Goal: Find specific page/section: Find specific page/section

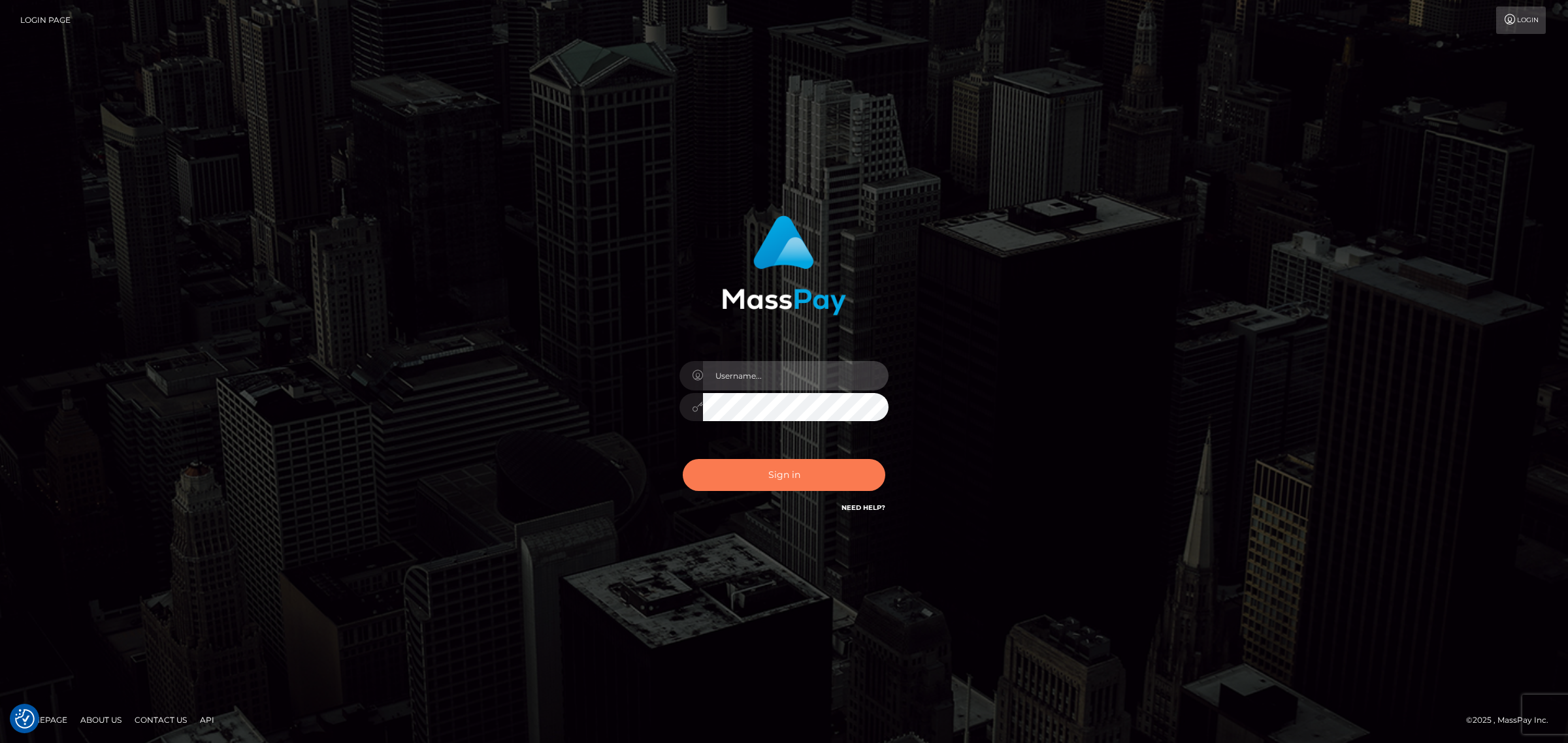
type input "Angelo.Xcite"
click at [800, 476] on button "Sign in" at bounding box center [784, 476] width 203 height 32
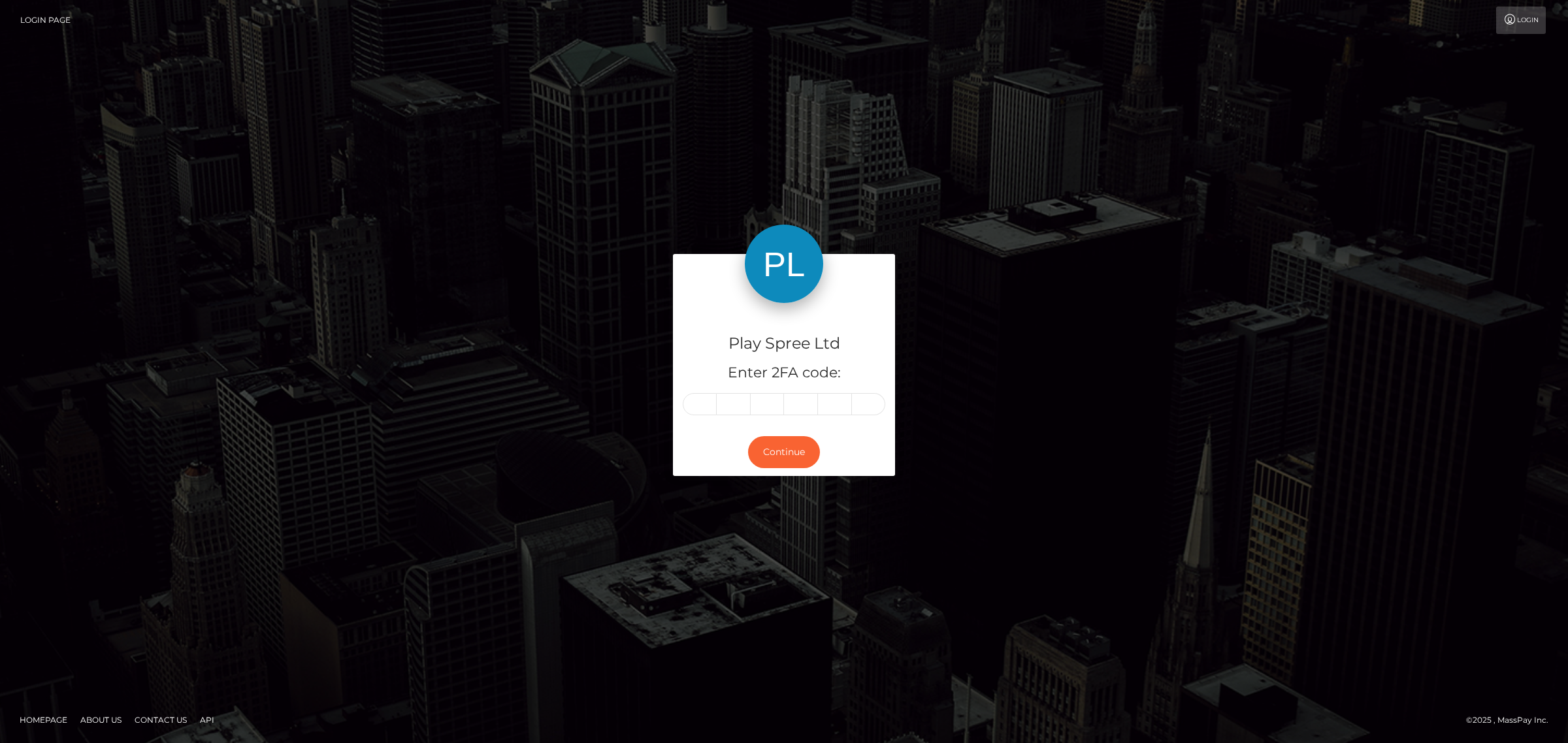
click at [709, 400] on input "text" at bounding box center [700, 404] width 34 height 22
type input "9"
type input "4"
type input "2"
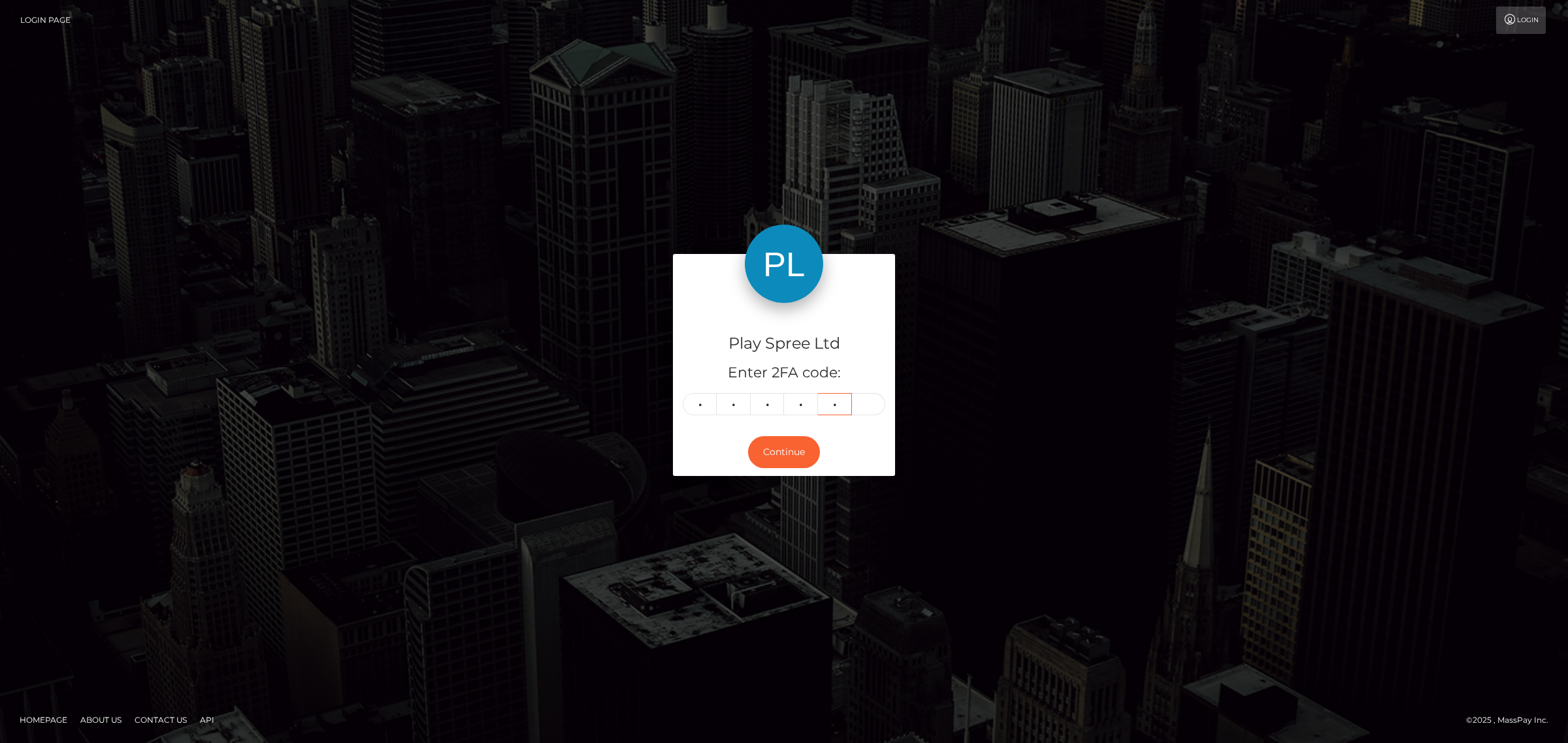
type input "6"
type input "9"
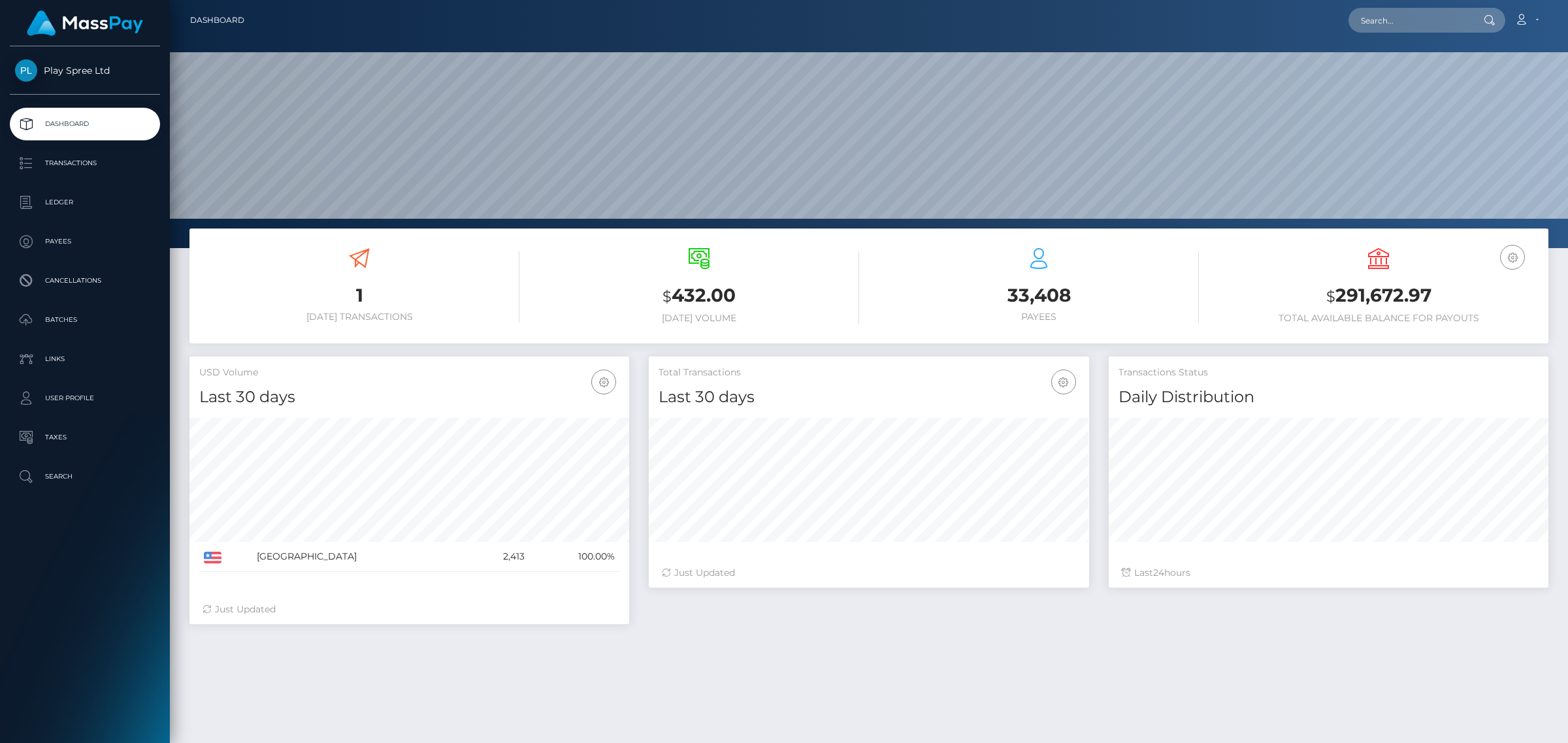
scroll to position [231, 439]
click at [1356, 31] on div "Loading... Loading..." at bounding box center [1427, 20] width 157 height 25
click at [1392, 24] on input "text" at bounding box center [1409, 20] width 123 height 25
paste input "b60eb676-b968-42c0-a642-2d601a42e541"
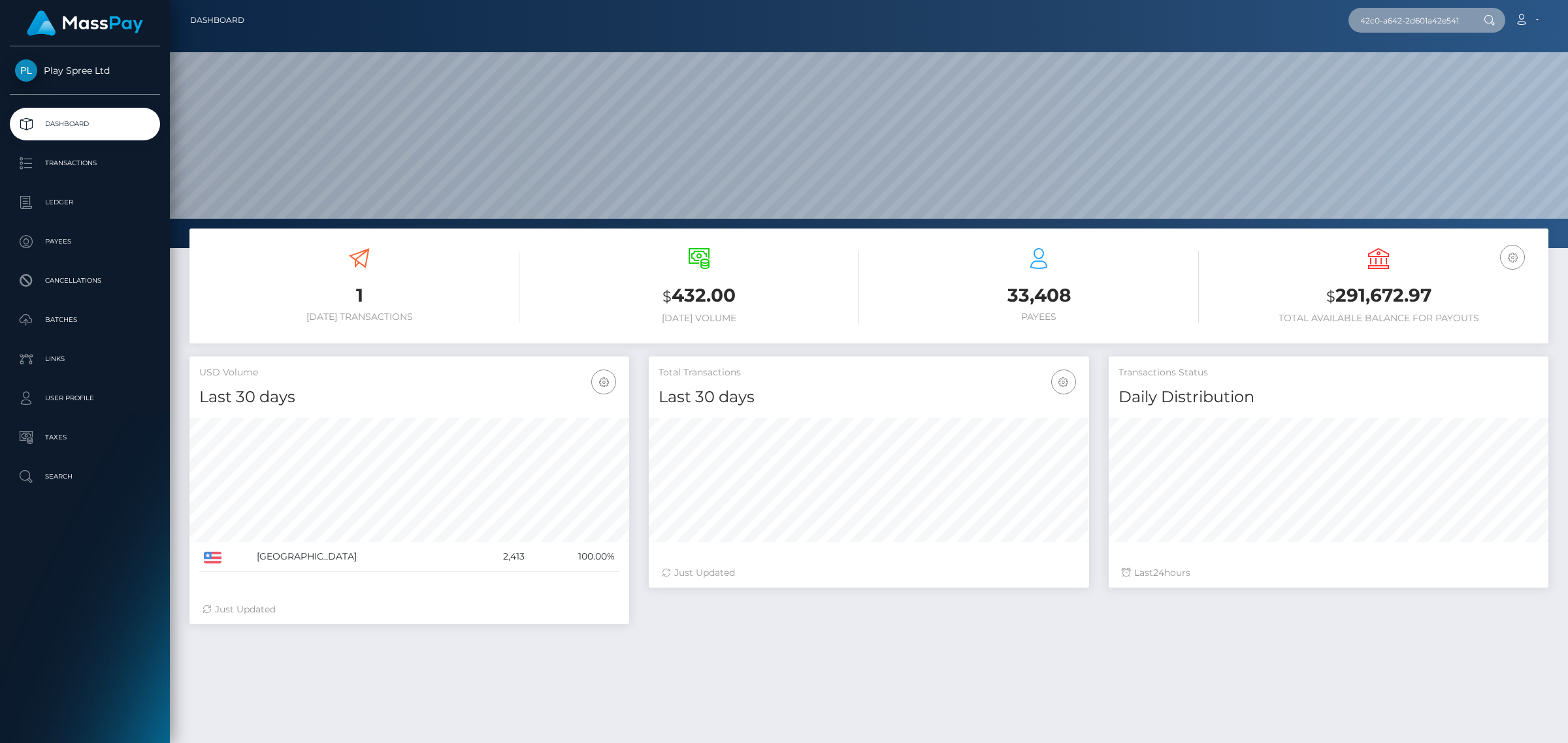
type input "b60eb676-b968-42c0-a642-2d601a42e541"
click at [1421, 63] on link "JOANNE MARTINEZ" at bounding box center [1401, 67] width 105 height 24
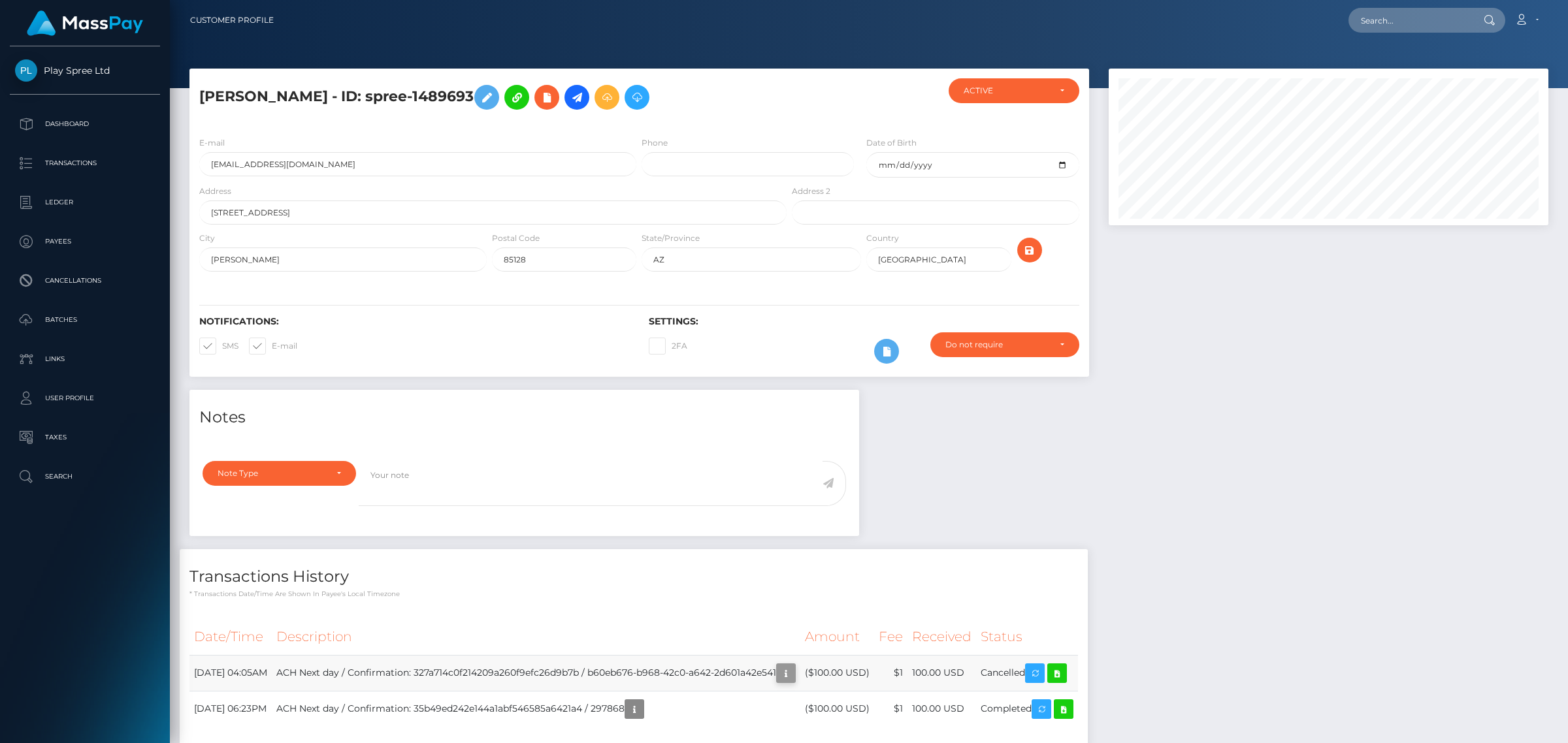
scroll to position [653022, 652877]
click at [796, 665] on button "button" at bounding box center [786, 673] width 19 height 19
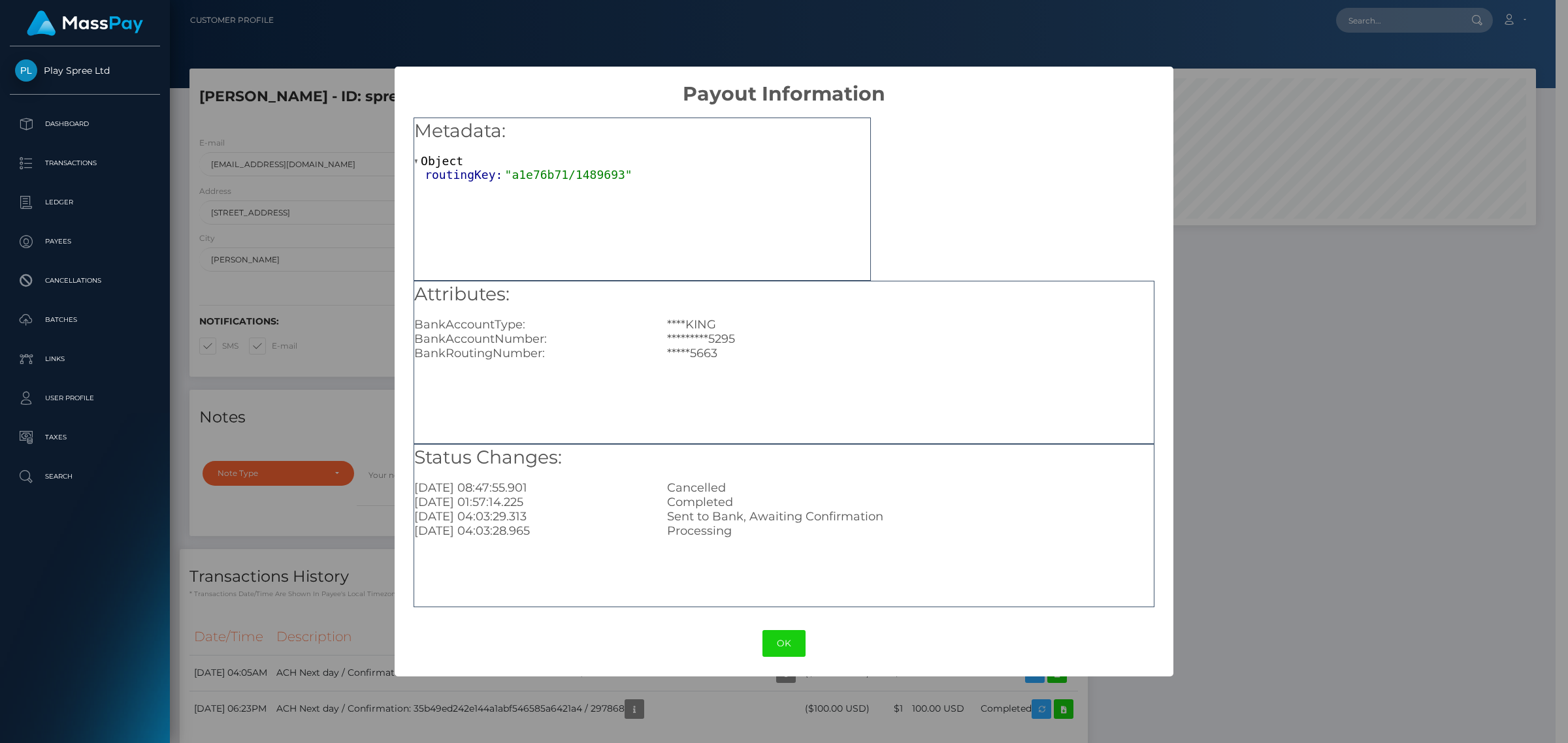
scroll to position [653022, 652881]
click at [1279, 510] on div "× Payout Information Metadata: Object routingKey: "a1e76b71/1489693" Attributes…" at bounding box center [784, 372] width 1568 height 743
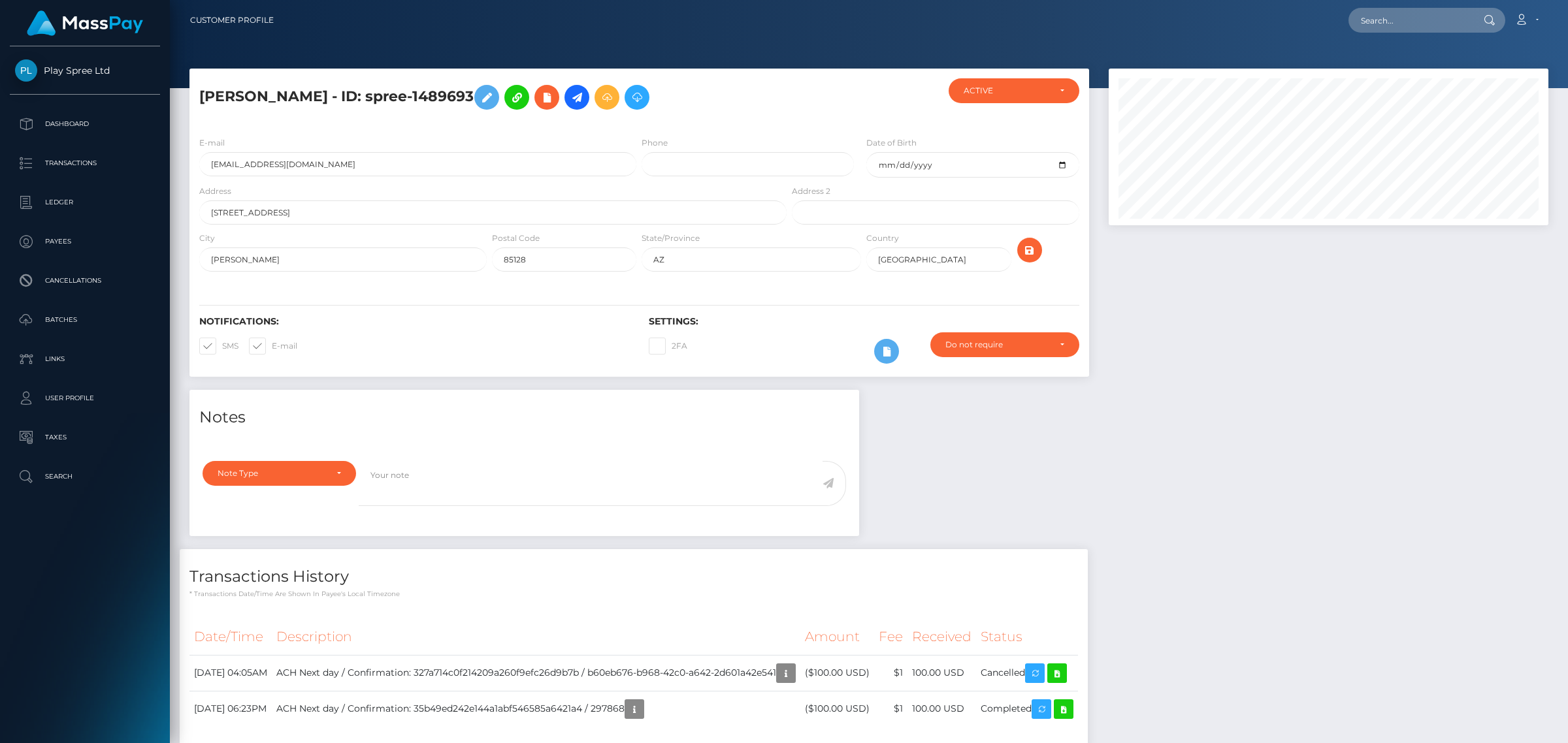
scroll to position [157, 439]
click at [428, 94] on h5 "JOANNE MARTINEZ - ID: spree-1489693" at bounding box center [489, 97] width 580 height 38
drag, startPoint x: 431, startPoint y: 94, endPoint x: 481, endPoint y: 83, distance: 51.2
click at [488, 96] on h5 "JOANNE MARTINEZ - ID: spree-1489693" at bounding box center [489, 97] width 580 height 38
copy h5 "148969"
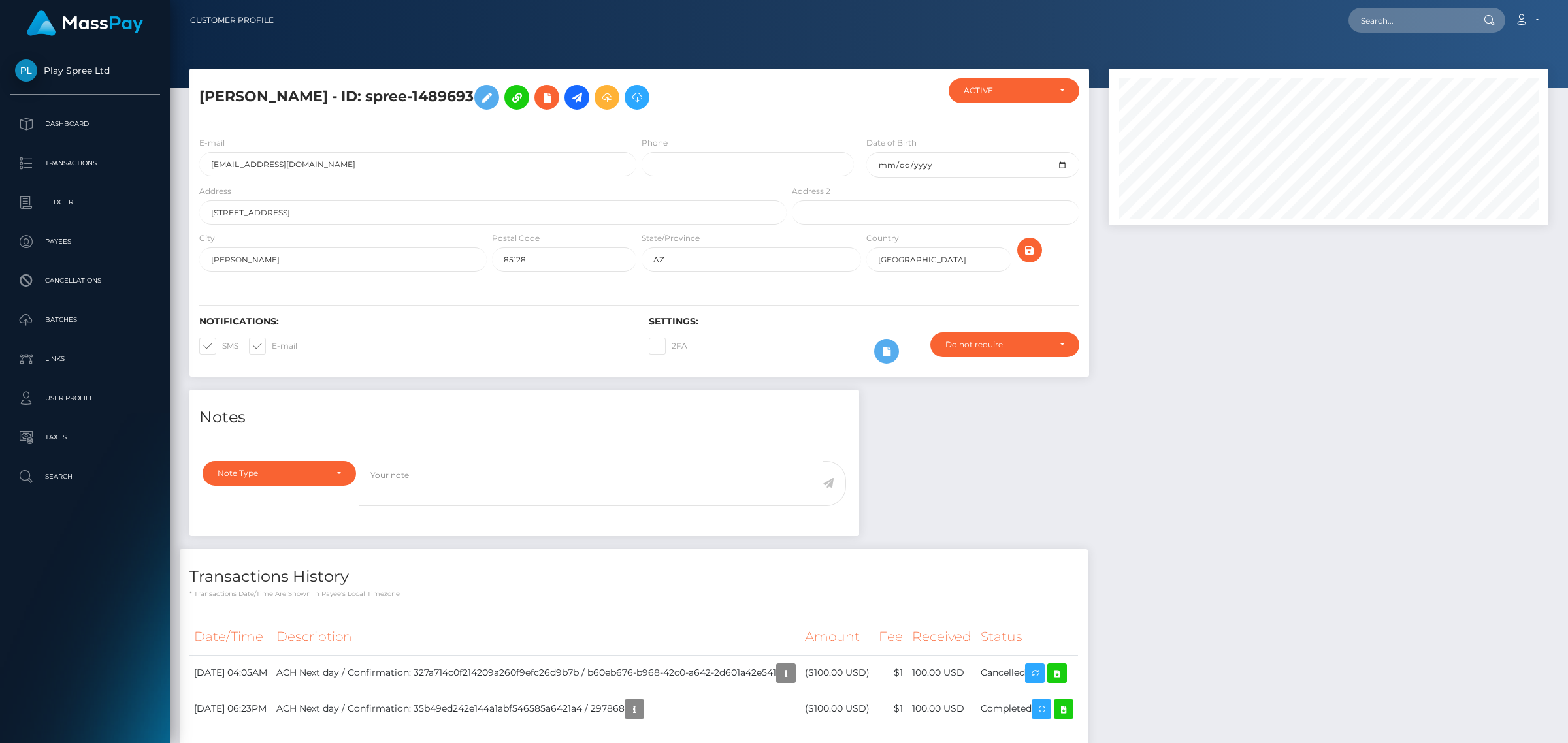
click at [406, 94] on h5 "JOANNE MARTINEZ - ID: spree-1489693" at bounding box center [489, 97] width 580 height 38
drag, startPoint x: 385, startPoint y: 96, endPoint x: 494, endPoint y: 98, distance: 109.0
click at [494, 98] on h5 "JOANNE MARTINEZ - ID: spree-1489693" at bounding box center [489, 97] width 580 height 38
copy h5 "spree-1489693"
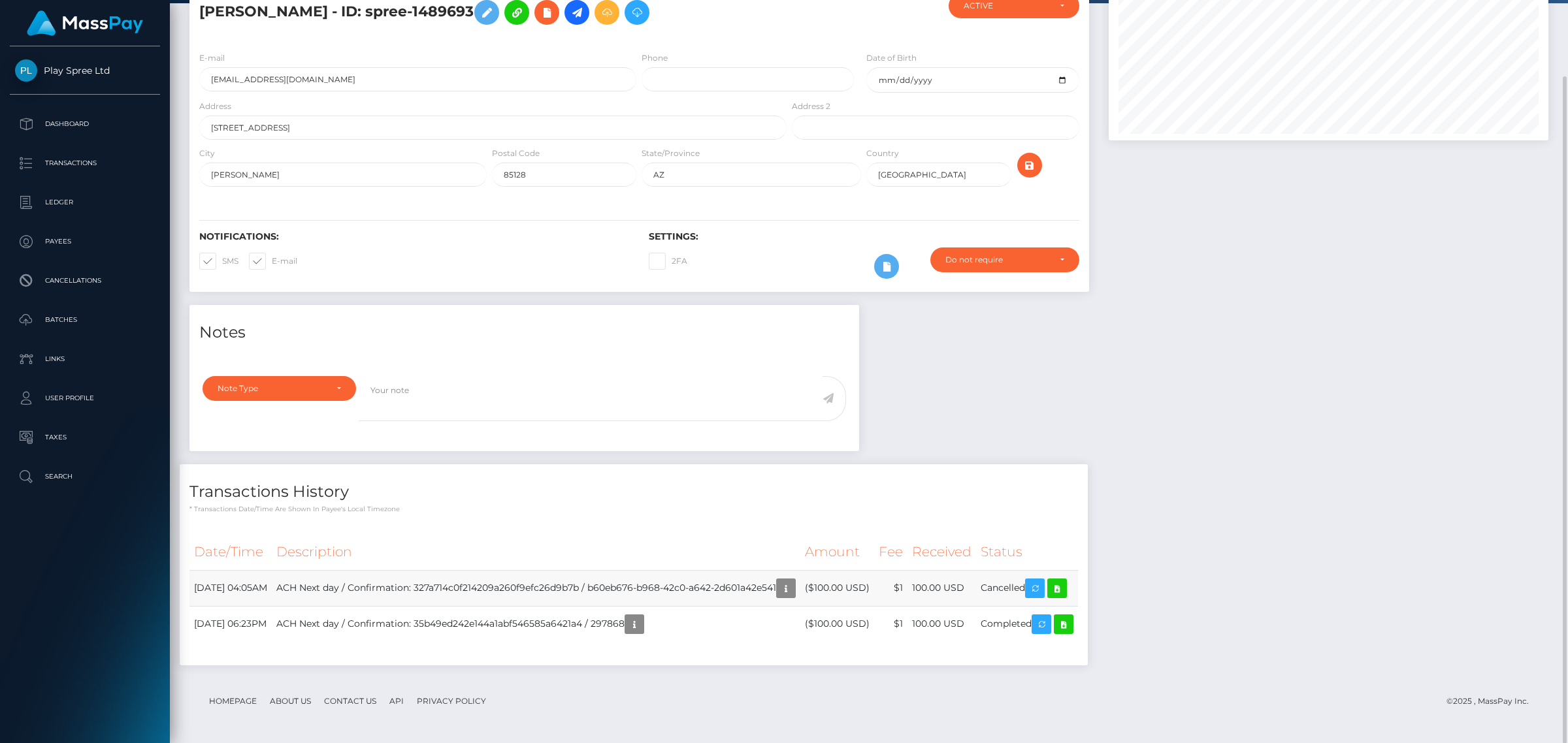
click at [266, 590] on td "August 31, 2025 04:05AM" at bounding box center [231, 588] width 82 height 36
copy tr "August 31, 2025 04:05AM"
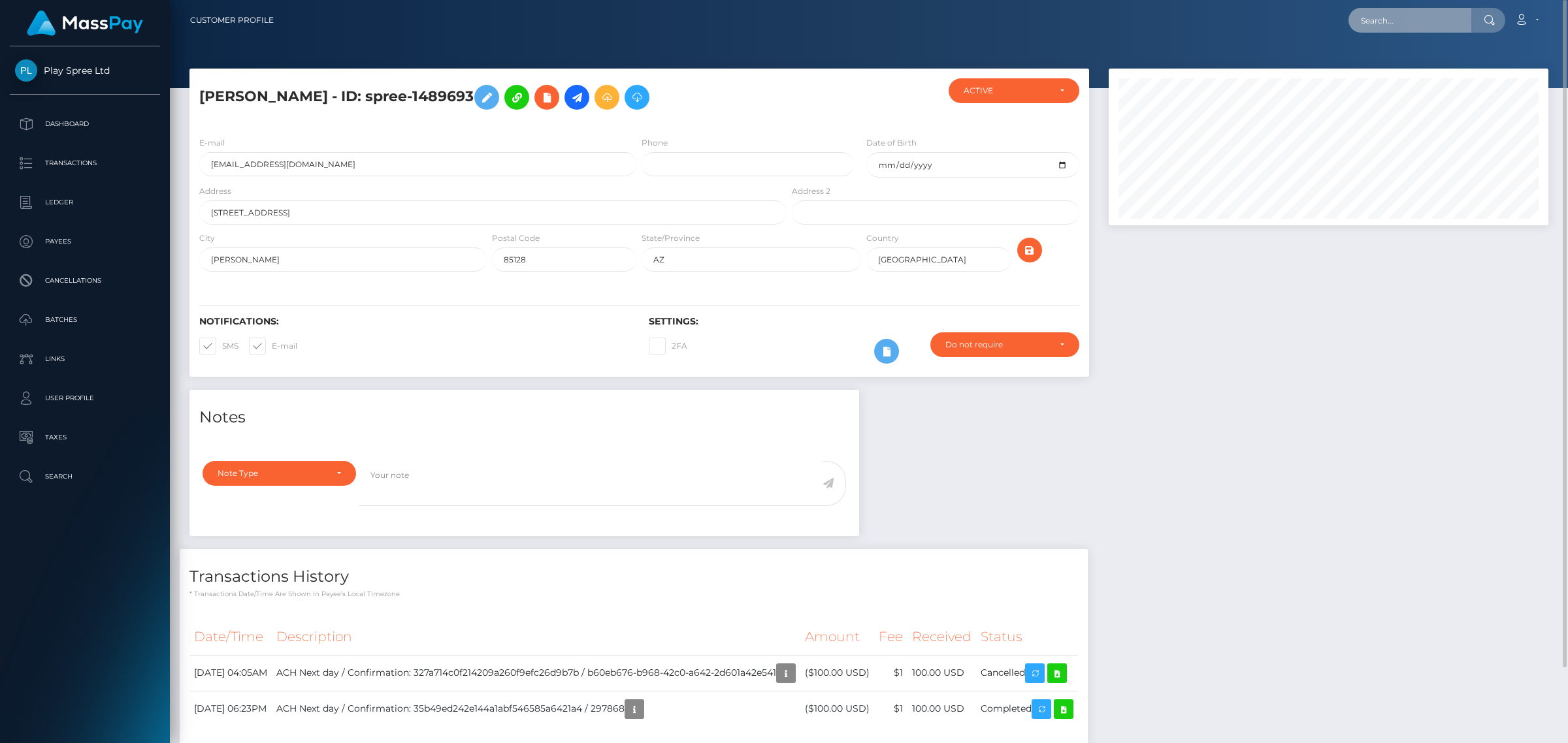
click at [1400, 20] on input "text" at bounding box center [1409, 20] width 123 height 25
paste input "c8e0de7f-8806-4b51-901a-14bec7164a5d"
type input "c8e0de7f-8806-4b51-901a-14bec7164a5d"
click at [1395, 61] on link "PETER L WOJNAROWSKI" at bounding box center [1401, 67] width 105 height 24
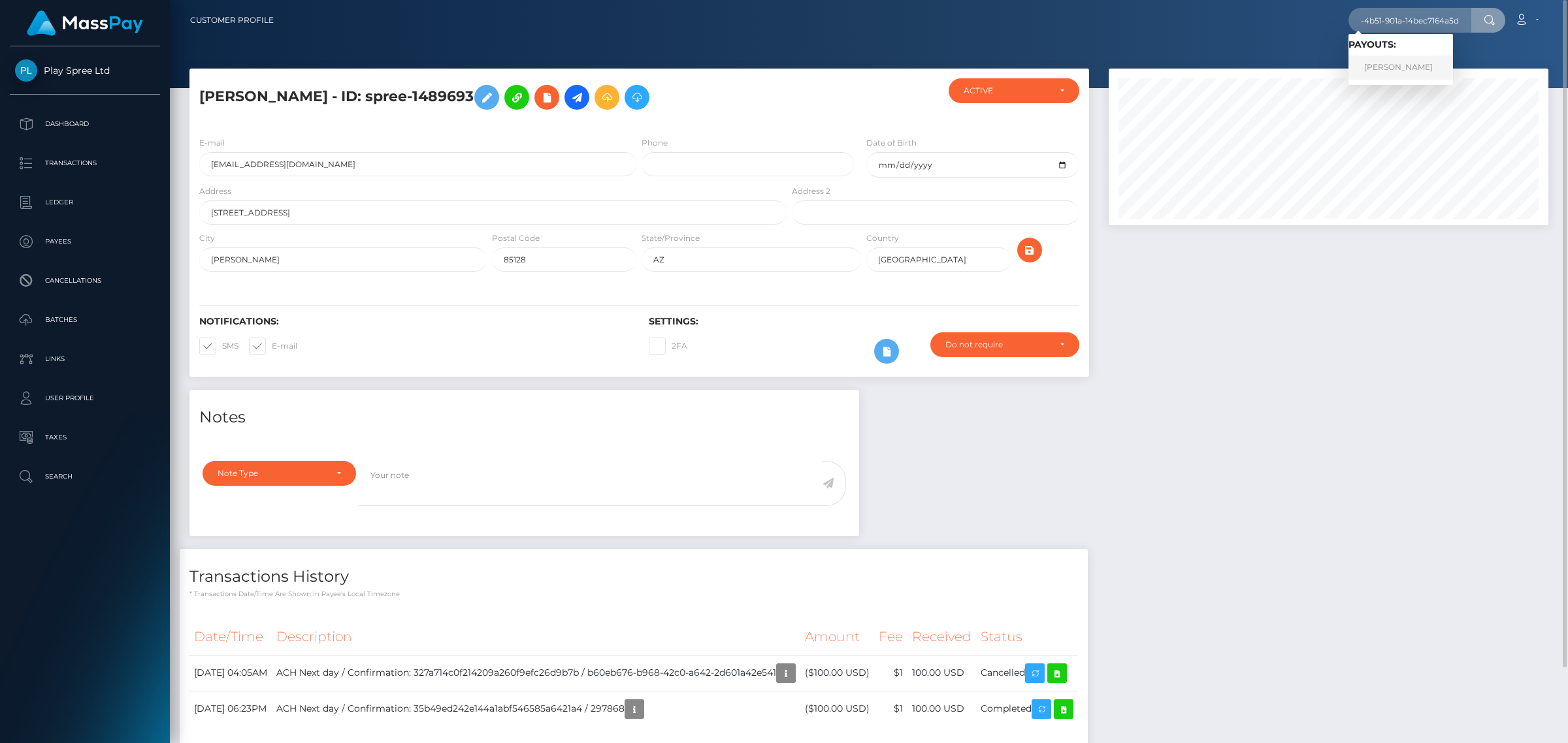
scroll to position [0, 0]
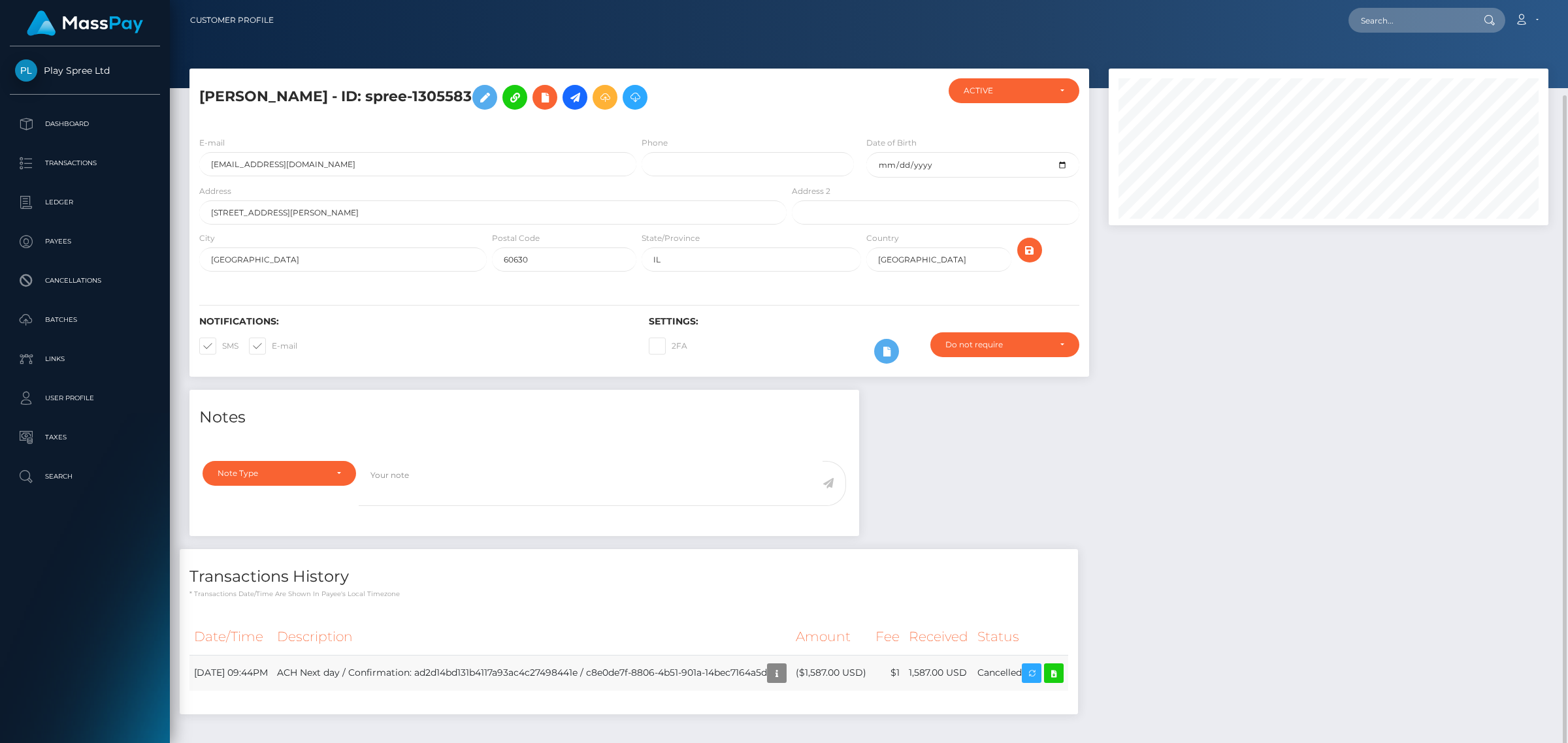
scroll to position [653022, 652877]
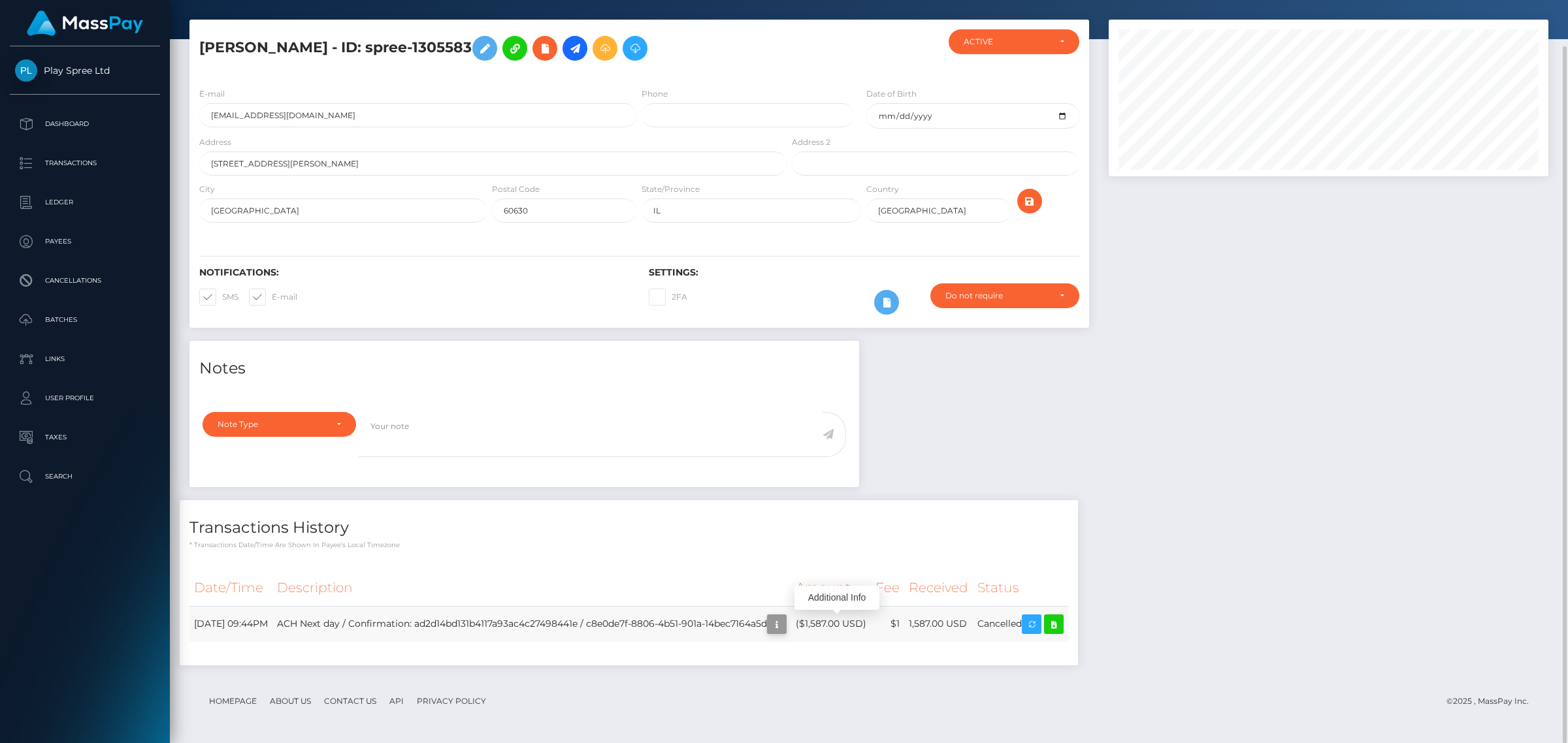
click at [785, 628] on icon "button" at bounding box center [777, 625] width 16 height 16
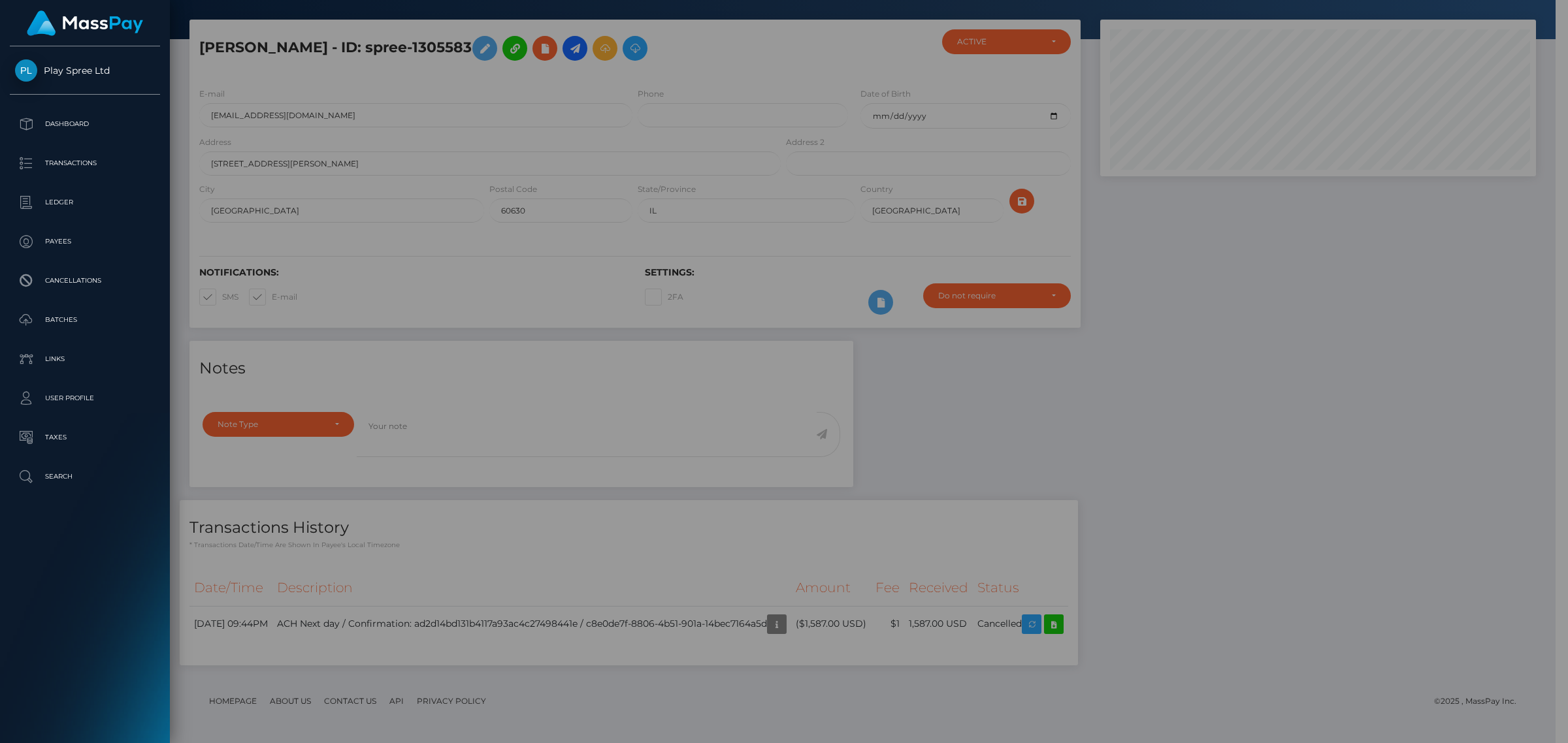
scroll to position [653022, 652881]
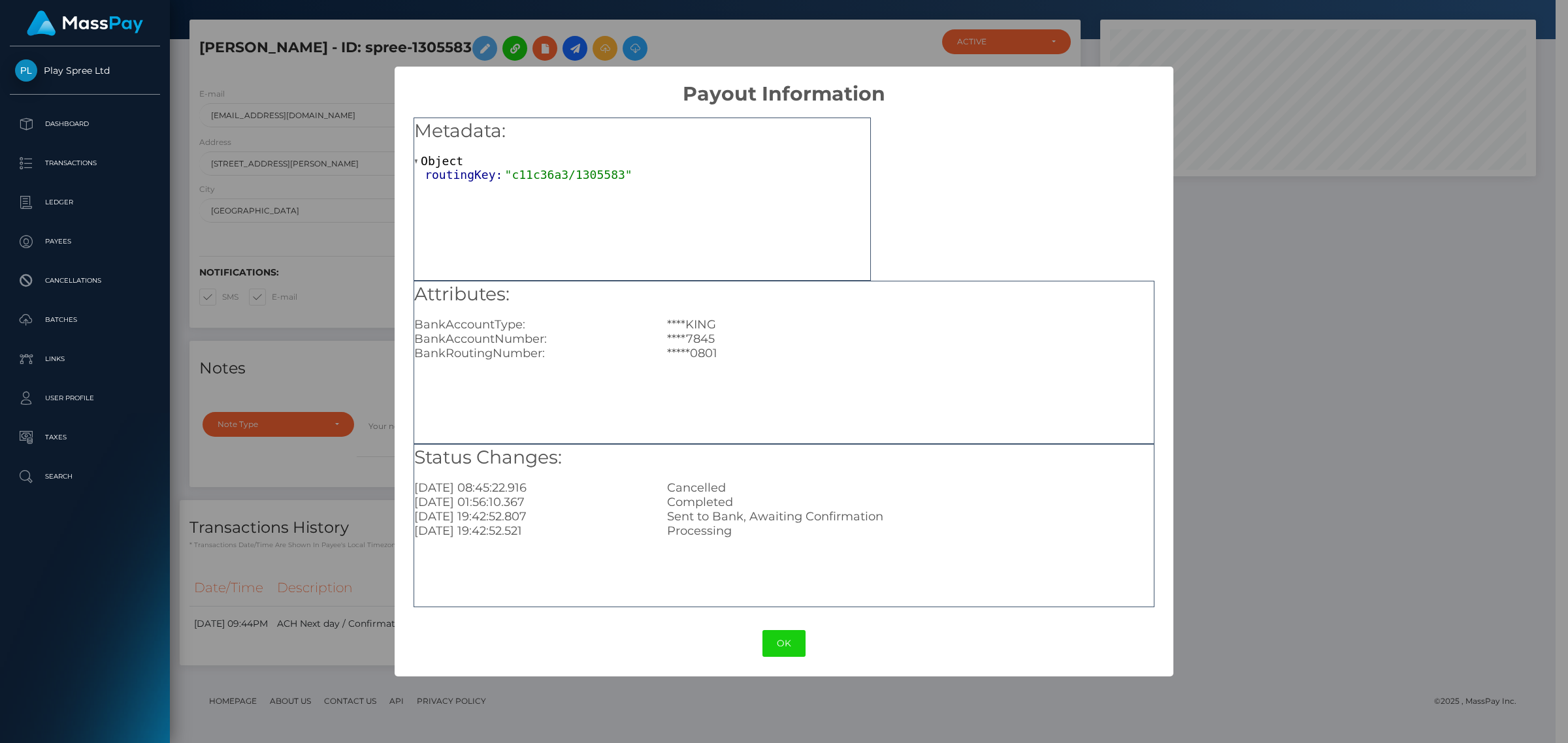
click at [1346, 444] on div "× Payout Information Metadata: Object routingKey: "c11c36a3/1305583" Attributes…" at bounding box center [784, 372] width 1568 height 743
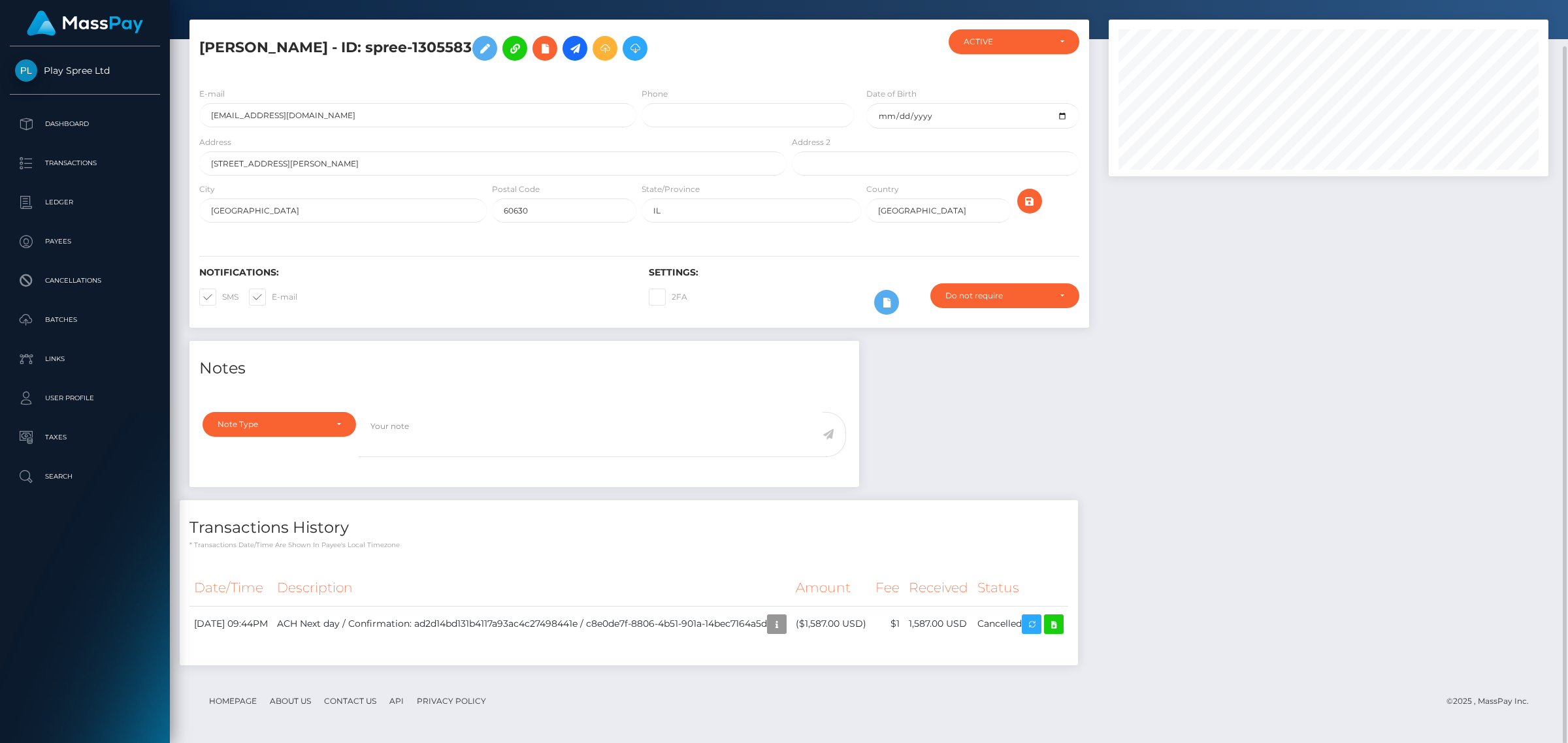
scroll to position [157, 439]
click at [261, 625] on td "September 2, 2025 09:44PM" at bounding box center [231, 624] width 83 height 36
copy tr "September 2, 2025 09:44PM"
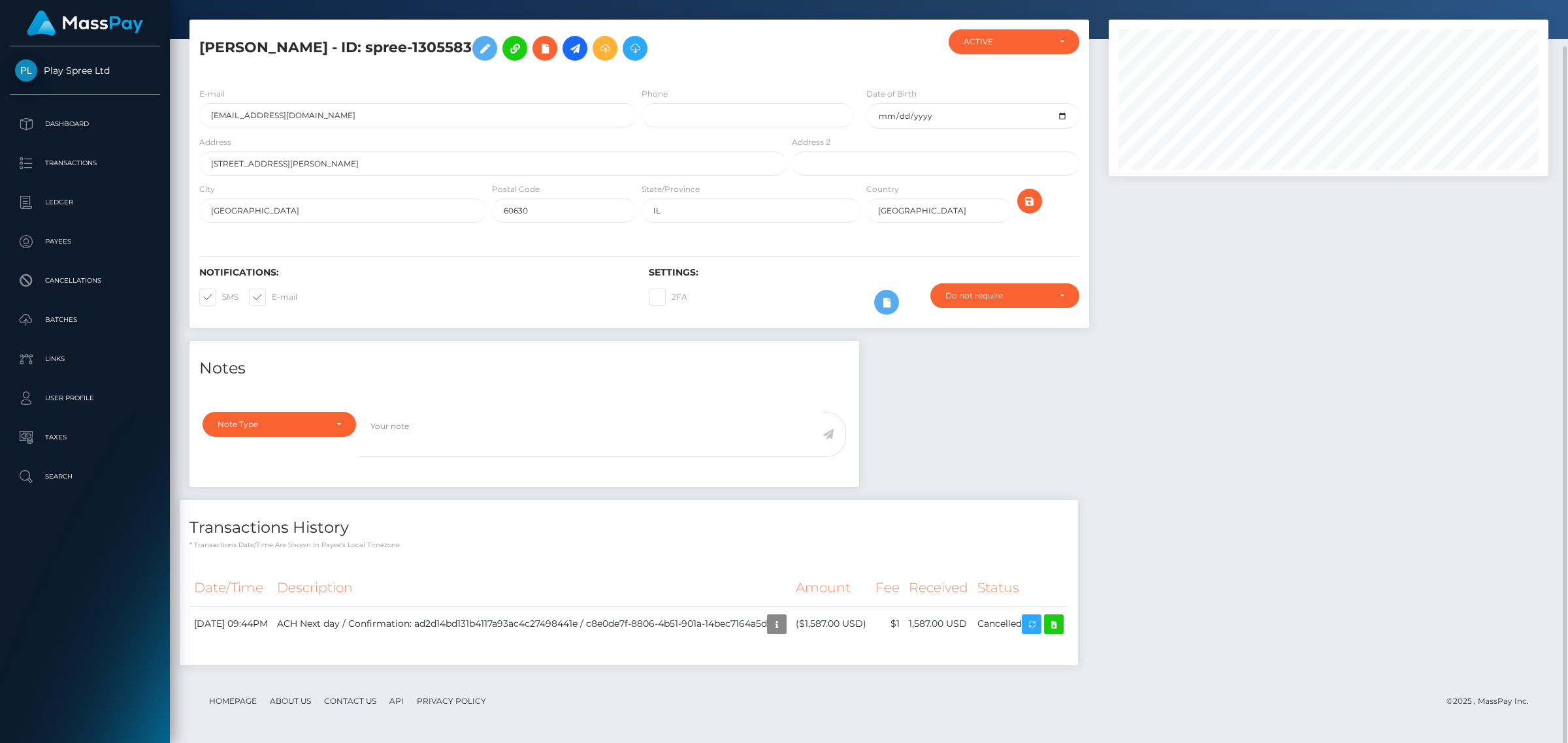
scroll to position [0, 0]
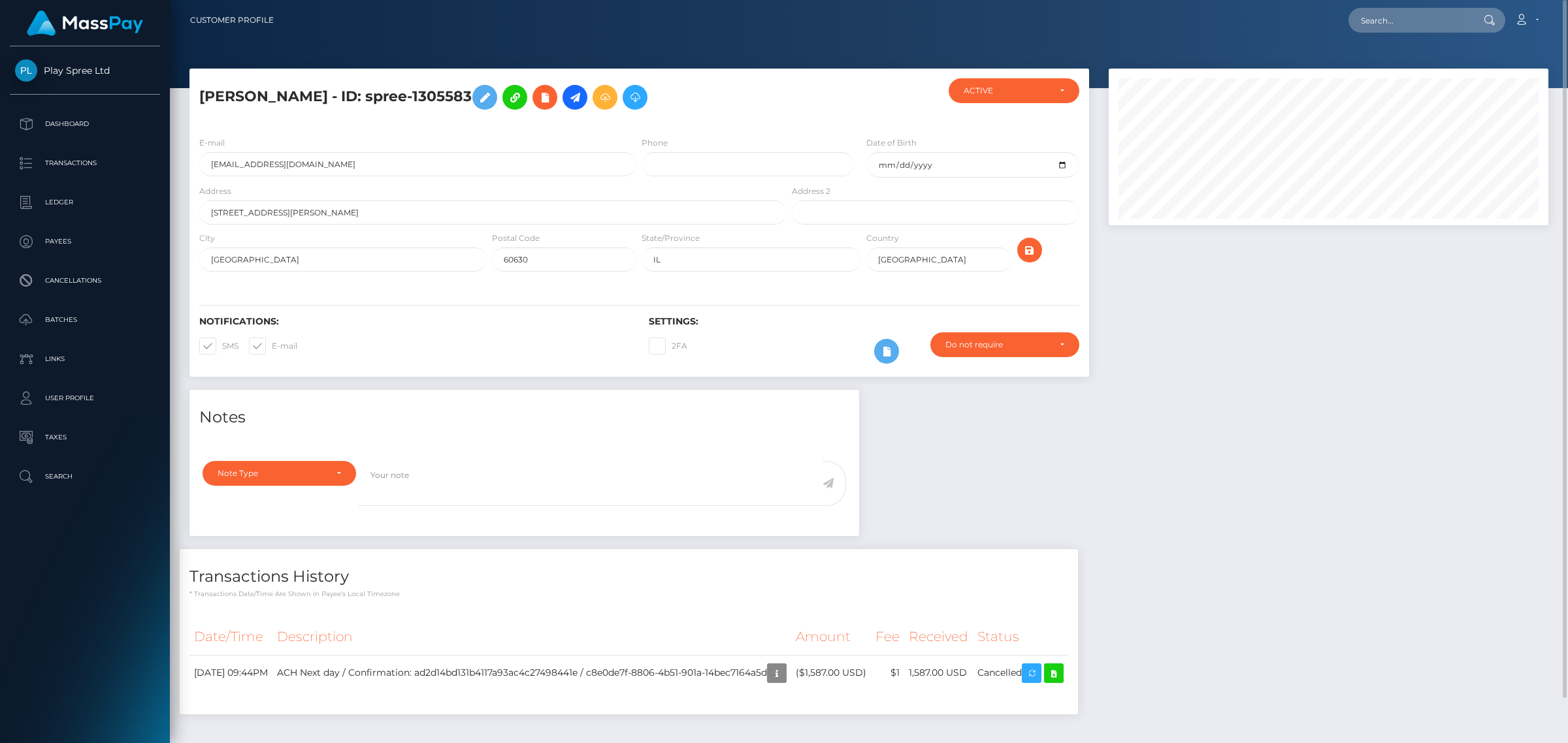
drag, startPoint x: 424, startPoint y: 93, endPoint x: 531, endPoint y: 98, distance: 107.1
click at [531, 98] on h5 "PETER L WOJNAROWSKI - ID: spree-1305583" at bounding box center [489, 97] width 580 height 38
copy h5 "spree-1305583"
click at [1402, 24] on input "text" at bounding box center [1409, 20] width 123 height 25
paste input "spree-1489693"
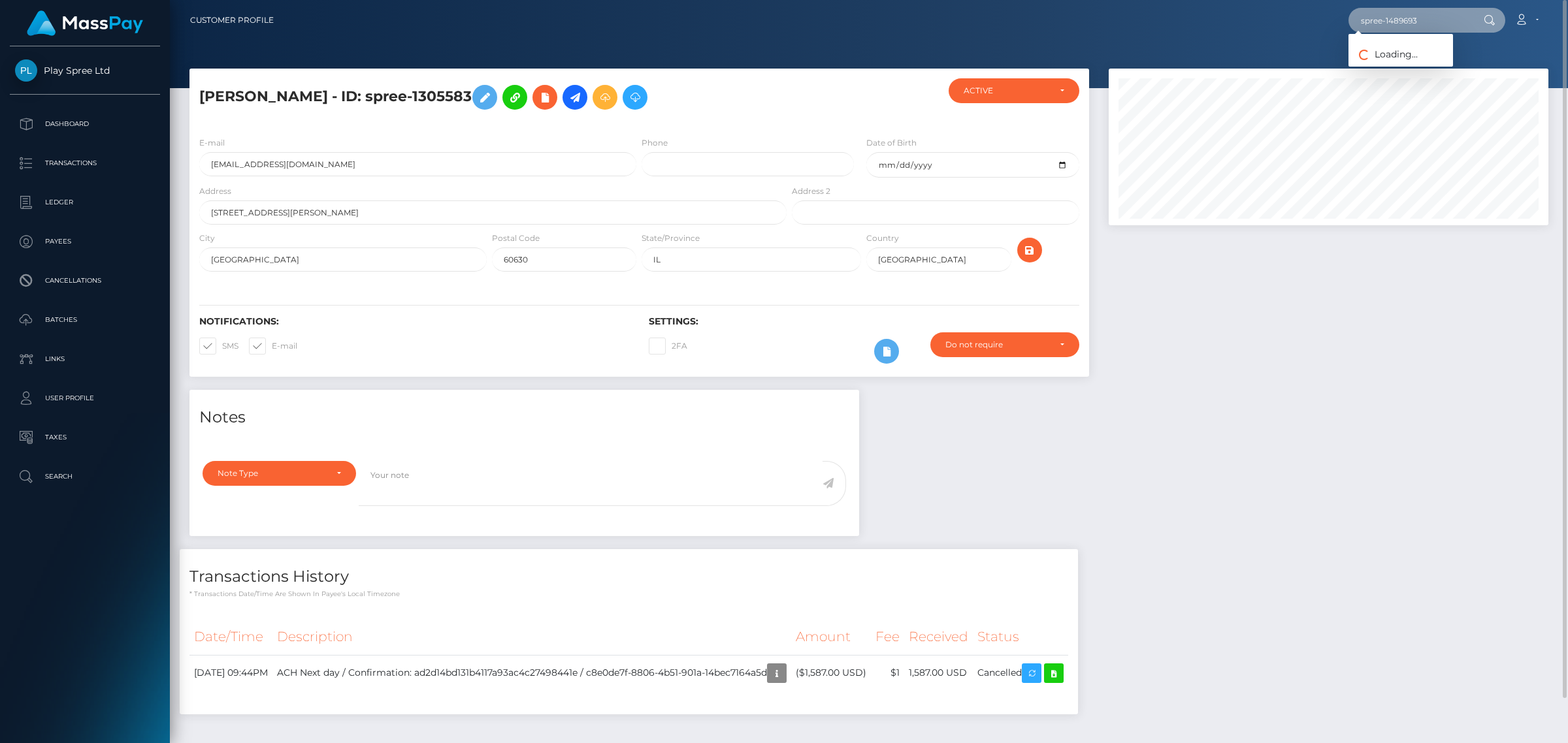
type input "spree-1489693"
click at [1437, 75] on link "JOANNE MARTINEZ" at bounding box center [1401, 67] width 105 height 24
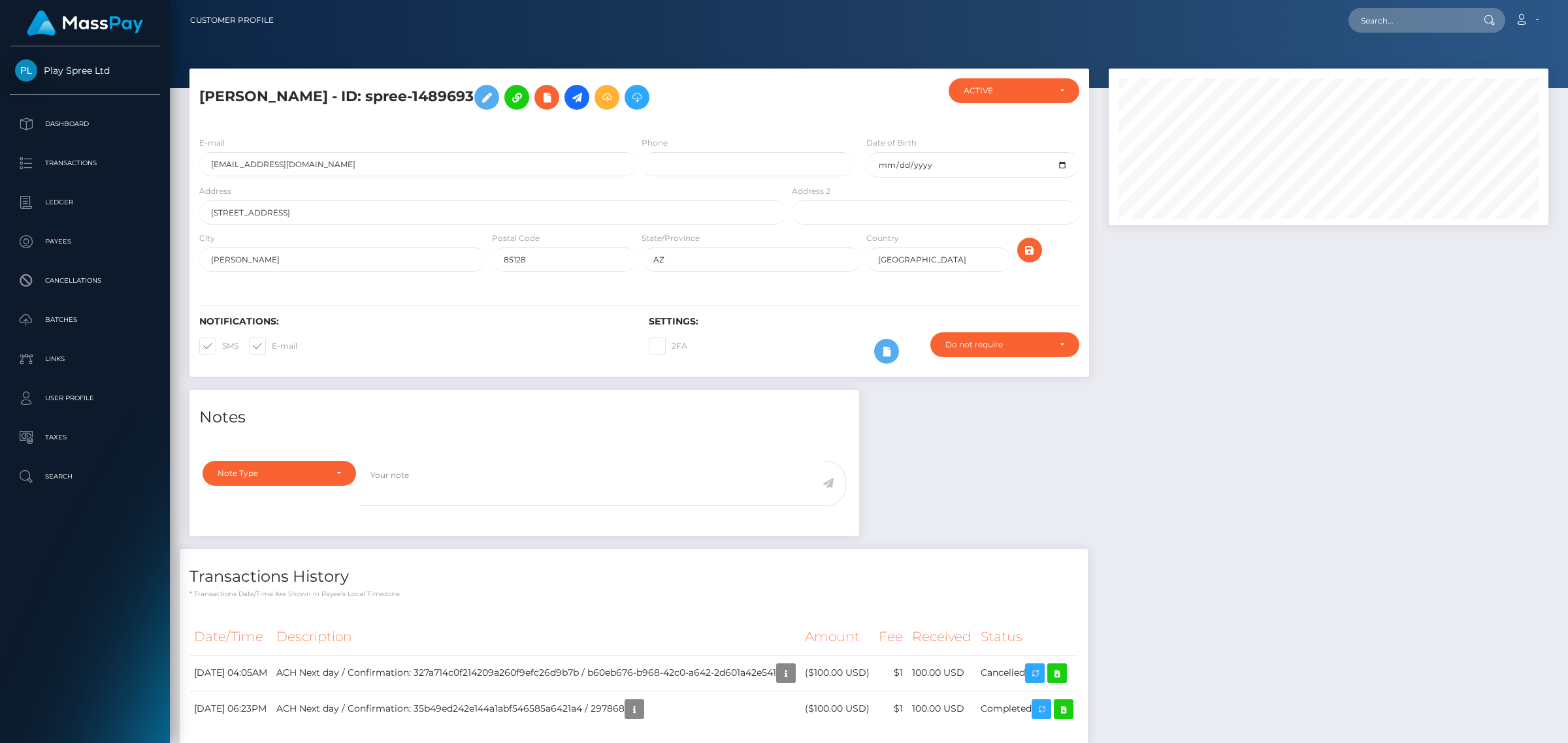
scroll to position [157, 439]
